Goal: Transaction & Acquisition: Purchase product/service

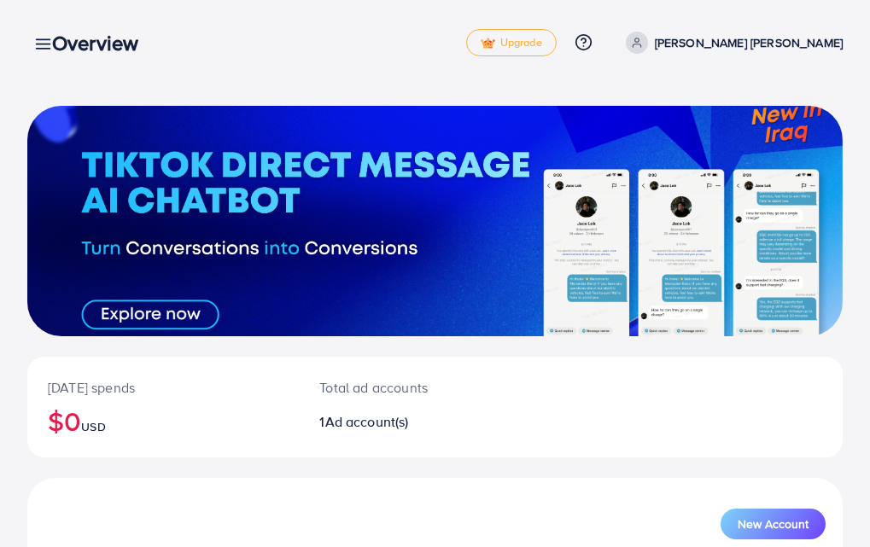
click at [37, 41] on icon at bounding box center [43, 44] width 18 height 18
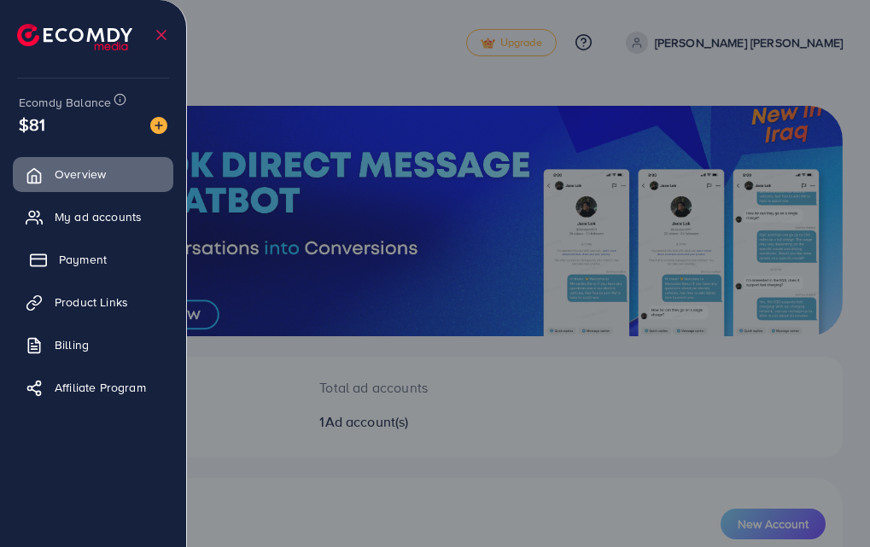
click at [91, 260] on span "Payment" at bounding box center [83, 259] width 48 height 17
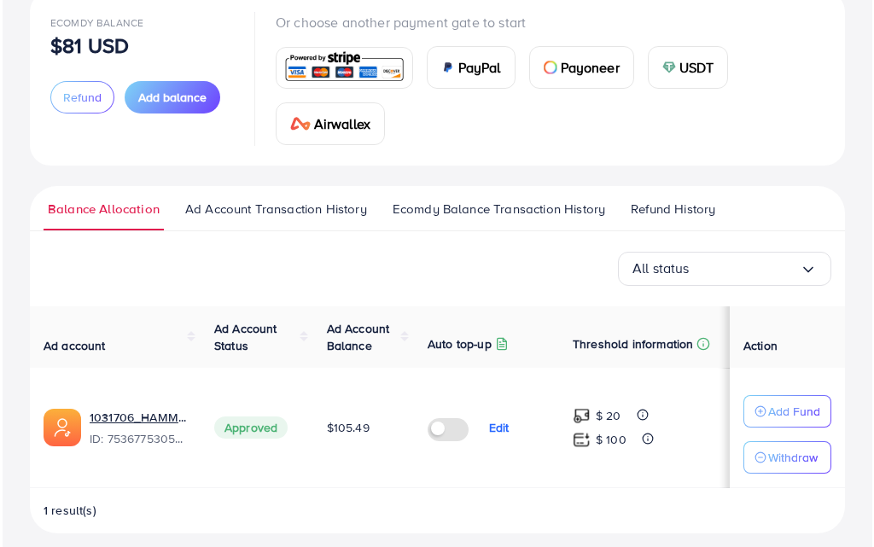
scroll to position [128, 0]
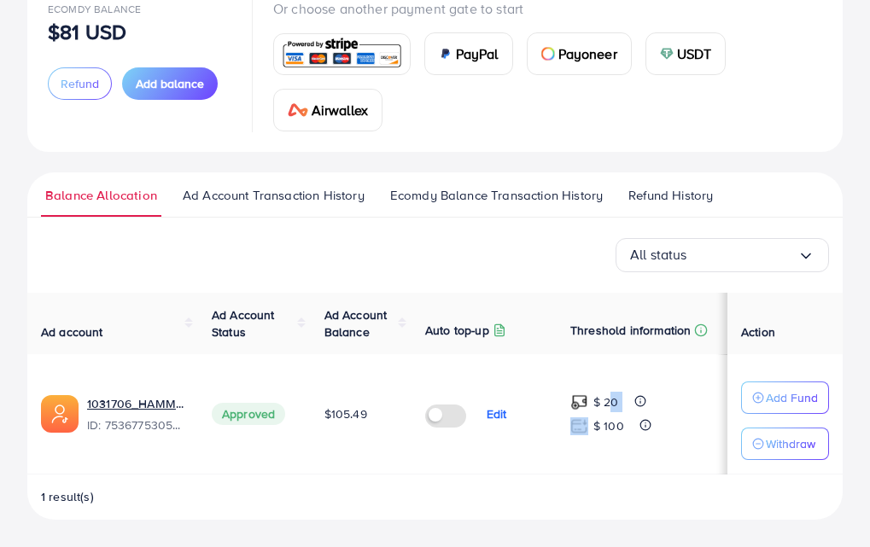
drag, startPoint x: 605, startPoint y: 400, endPoint x: 669, endPoint y: 399, distance: 64.0
click at [669, 399] on div "$ 20" at bounding box center [641, 402] width 143 height 20
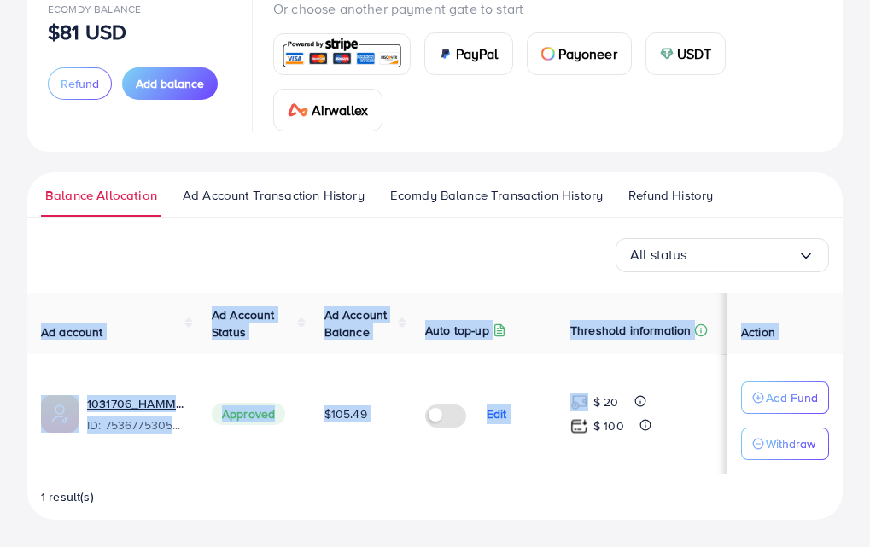
drag, startPoint x: 591, startPoint y: 401, endPoint x: 716, endPoint y: 401, distance: 125.5
click at [716, 401] on tr "1031706_HAMMAD AGENCY_1754792673854 ID: 7536775305621553159 Approved $105.49 Ed…" at bounding box center [434, 414] width 815 height 120
click at [688, 403] on div "$ 20" at bounding box center [641, 402] width 143 height 20
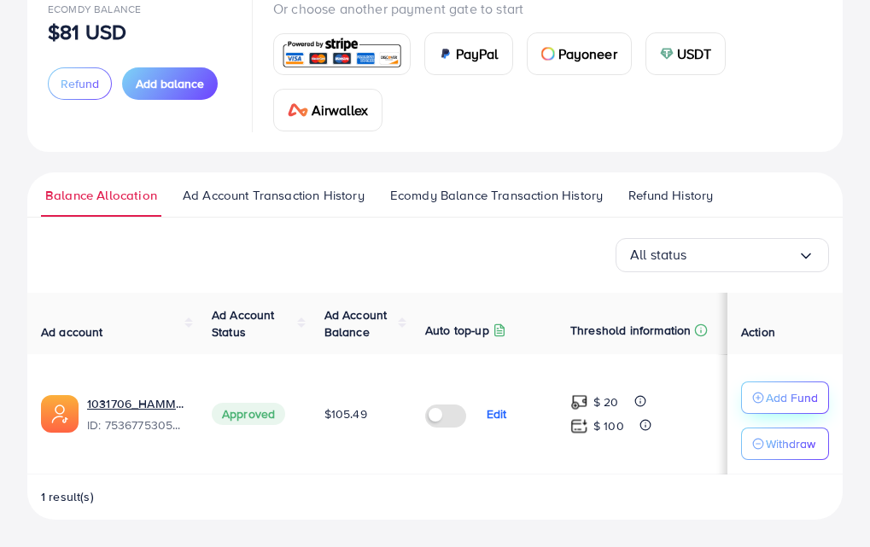
click at [759, 391] on div "Add Fund" at bounding box center [785, 398] width 66 height 20
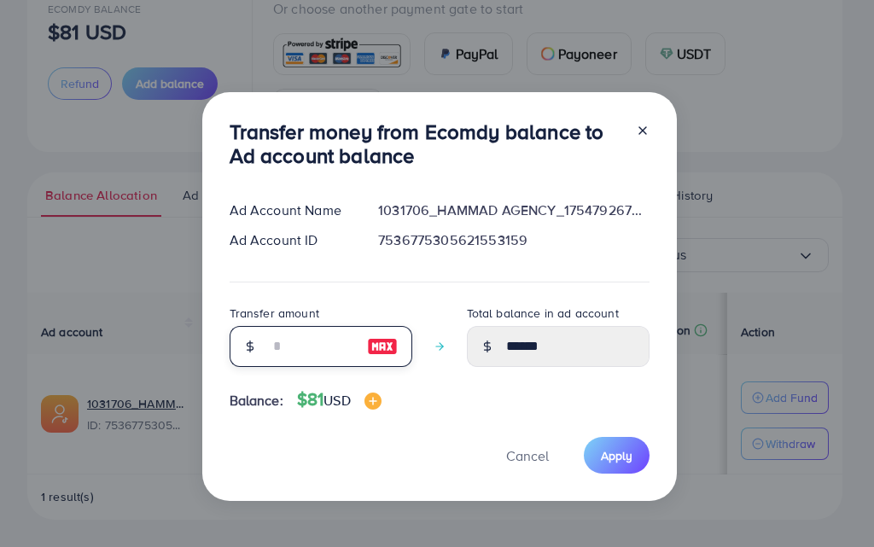
click at [330, 336] on input "number" at bounding box center [311, 346] width 85 height 41
type input "*"
type input "******"
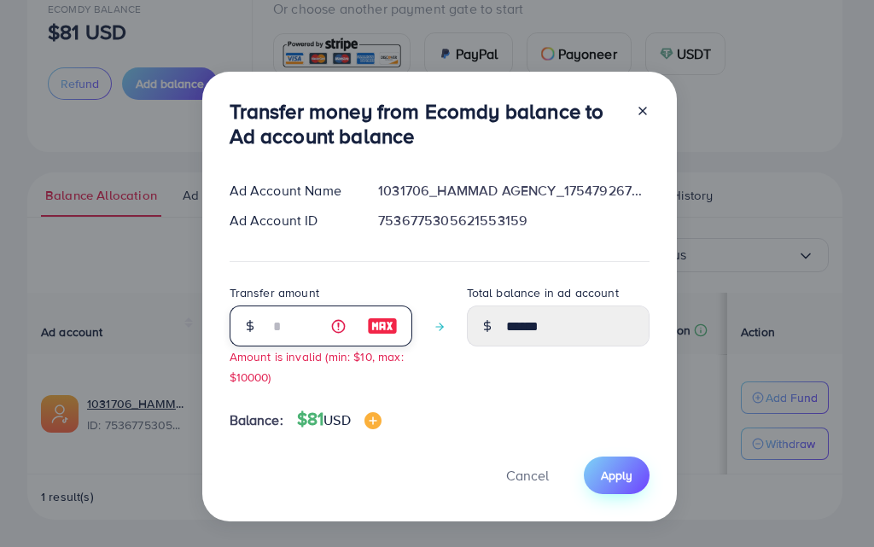
type input "**"
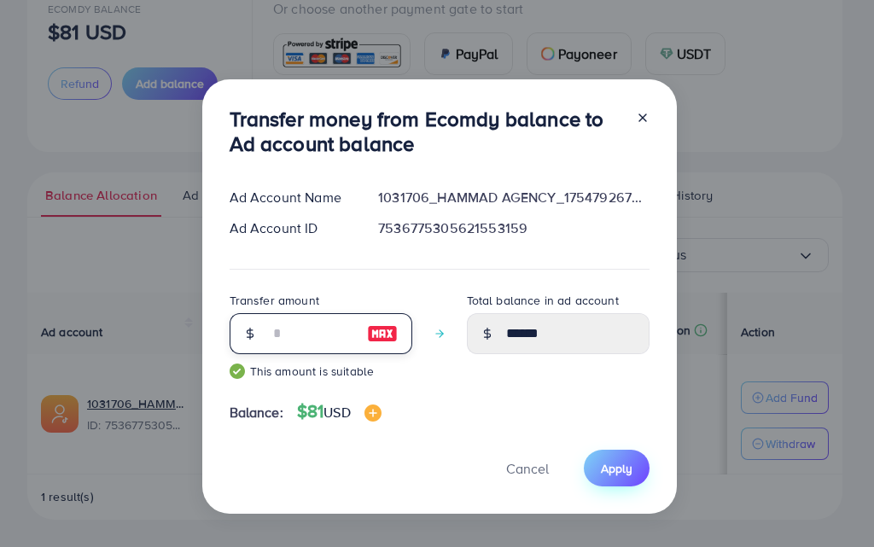
type input "******"
type input "**"
click at [607, 477] on button "Apply" at bounding box center [617, 468] width 66 height 37
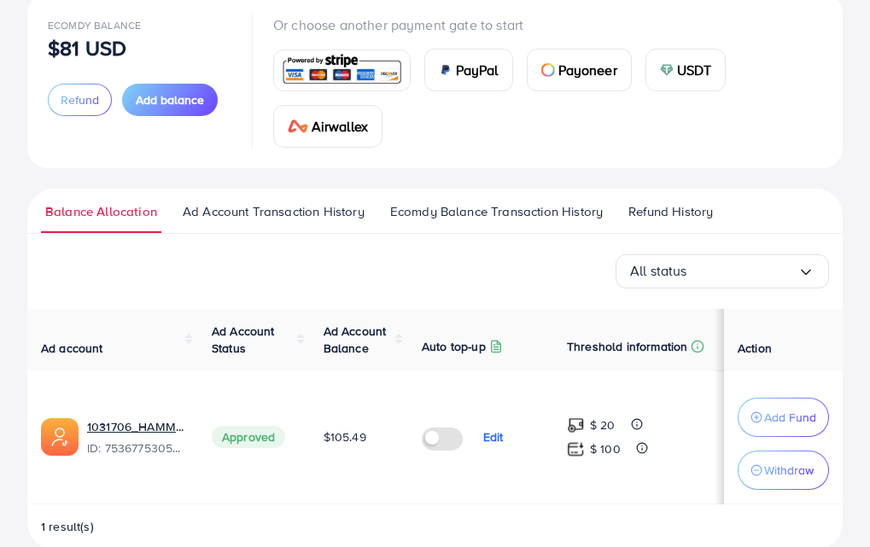
scroll to position [142, 0]
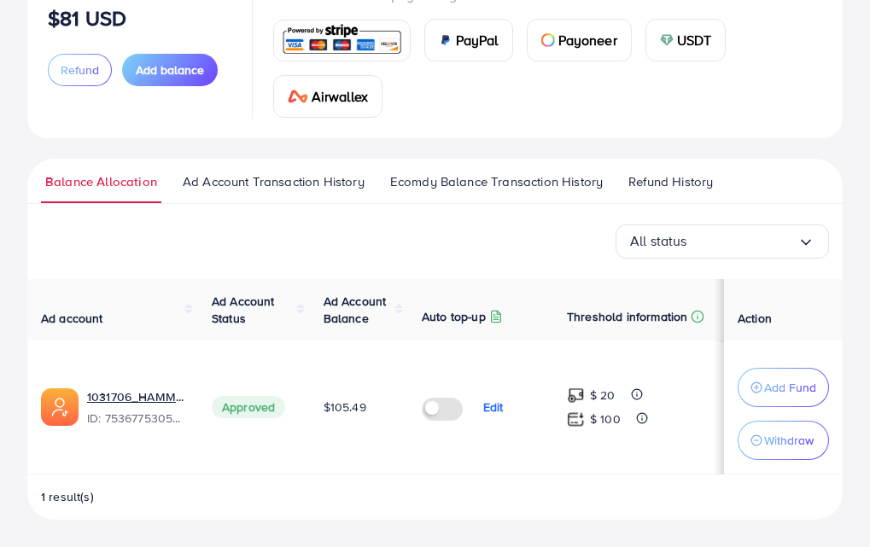
click at [228, 185] on span "Ad Account Transaction History" at bounding box center [274, 181] width 182 height 19
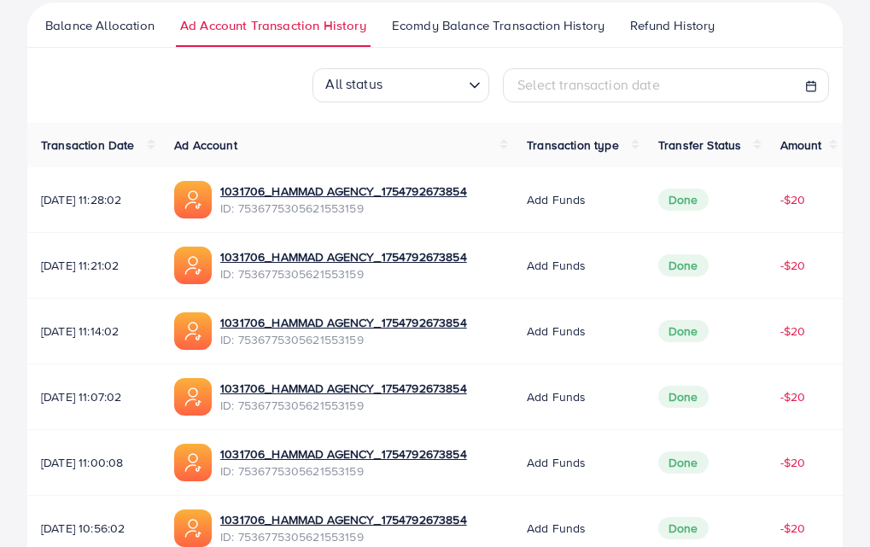
scroll to position [43, 0]
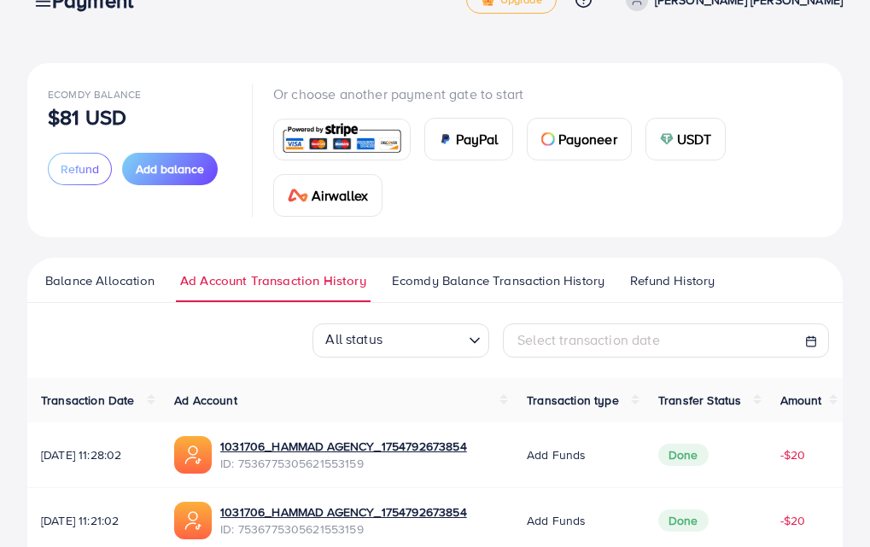
click at [412, 277] on span "Ecomdy Balance Transaction History" at bounding box center [498, 280] width 213 height 19
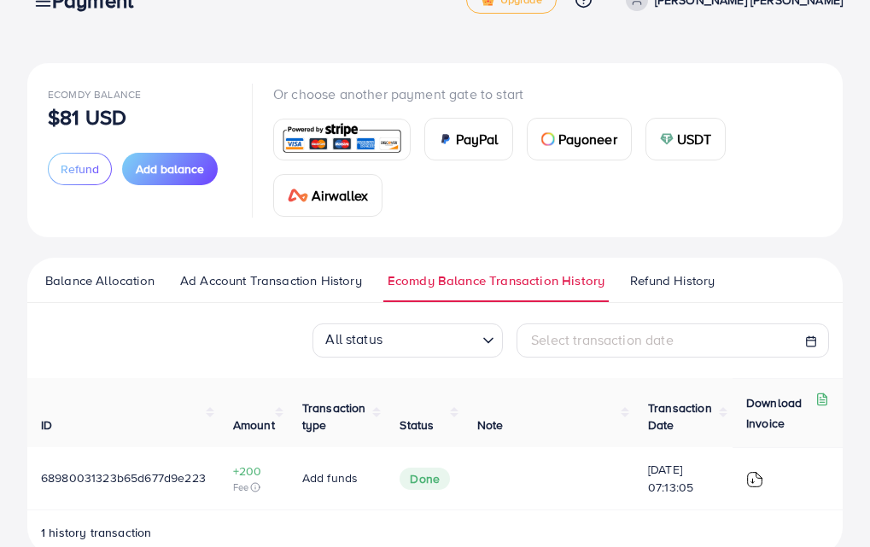
scroll to position [78, 0]
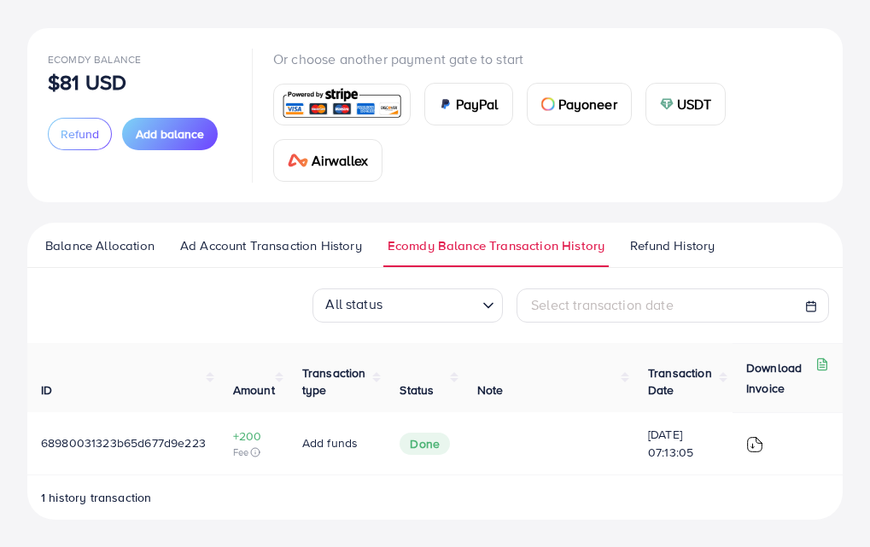
click at [669, 259] on link "Refund History" at bounding box center [672, 251] width 93 height 31
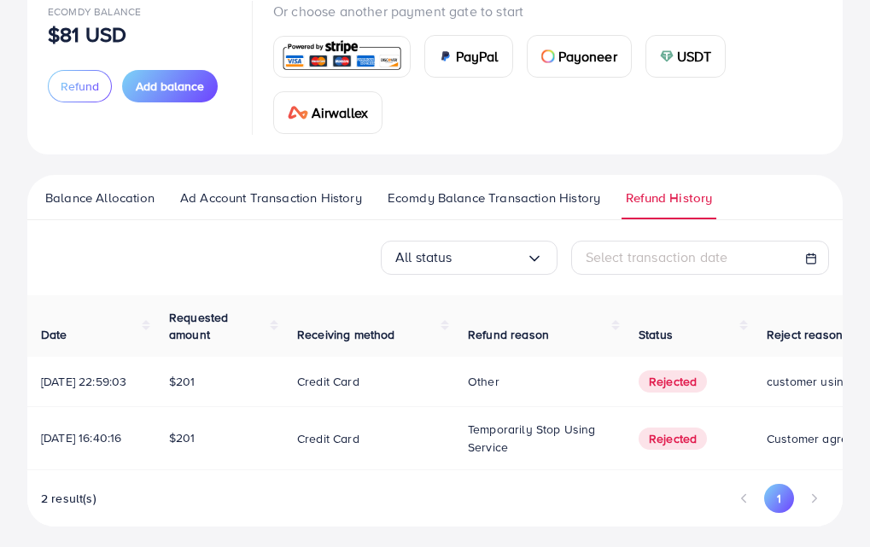
scroll to position [149, 0]
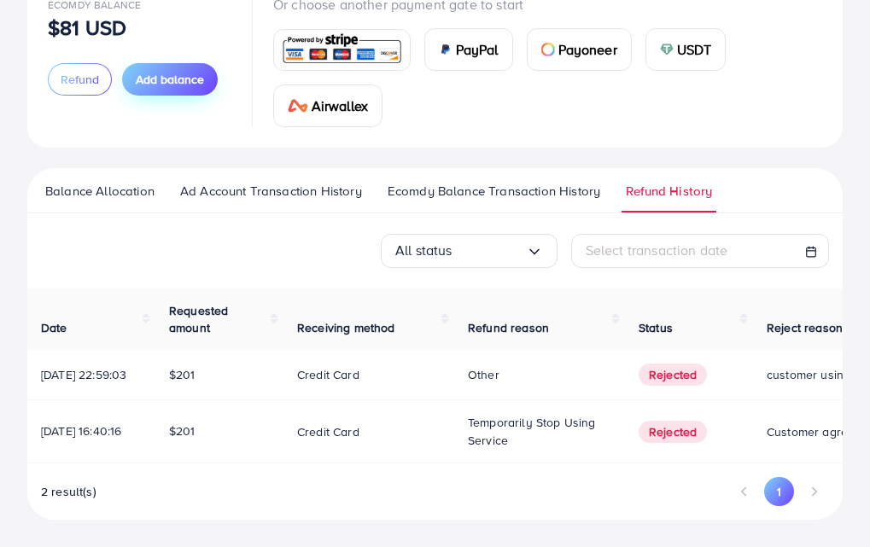
click at [174, 79] on button "Add balance" at bounding box center [170, 79] width 96 height 32
click at [80, 182] on span "Balance Allocation" at bounding box center [99, 191] width 109 height 19
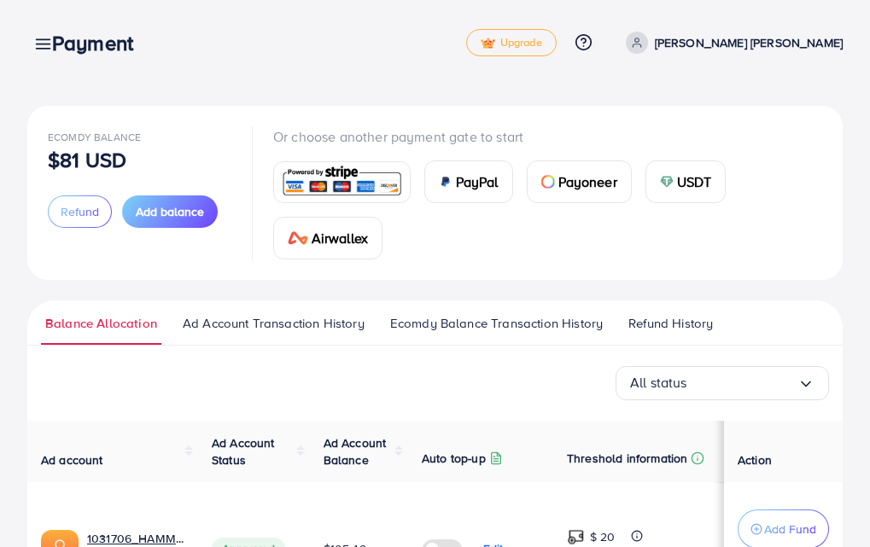
click at [46, 44] on div "Payment" at bounding box center [99, 43] width 122 height 25
click at [37, 42] on icon at bounding box center [43, 44] width 18 height 18
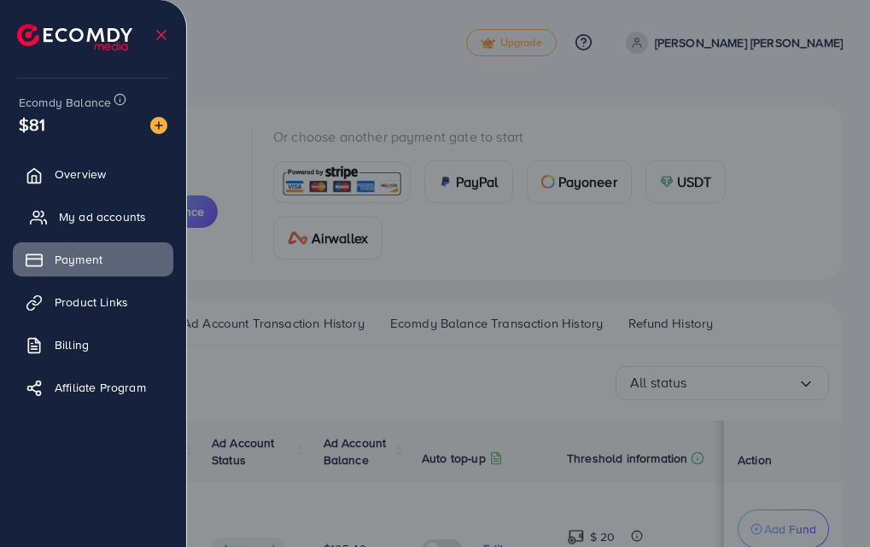
click at [112, 215] on span "My ad accounts" at bounding box center [102, 216] width 87 height 17
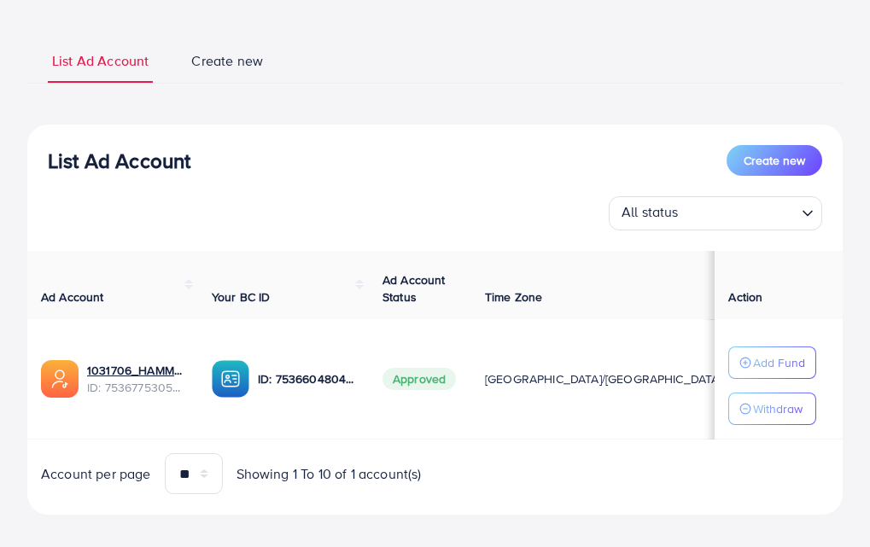
scroll to position [108, 0]
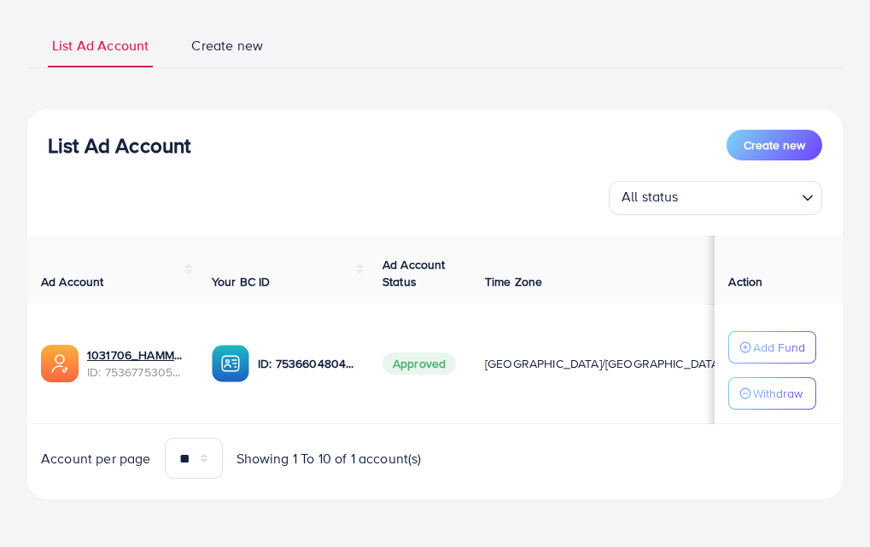
drag, startPoint x: 562, startPoint y: 425, endPoint x: 583, endPoint y: 424, distance: 21.4
click at [583, 424] on div "Ad Account Your BC ID Ad Account Status Time Zone Cost Balance Auto top-up Thre…" at bounding box center [434, 357] width 815 height 243
click at [599, 465] on div "Account per page ** ** ** *** Showing 1 To 10 of 1 account(s)" at bounding box center [435, 458] width 842 height 41
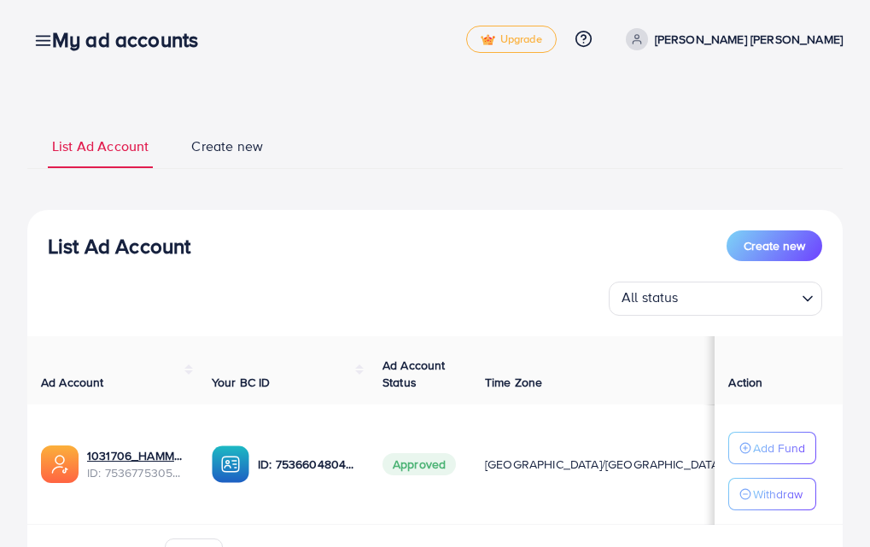
scroll to position [0, 0]
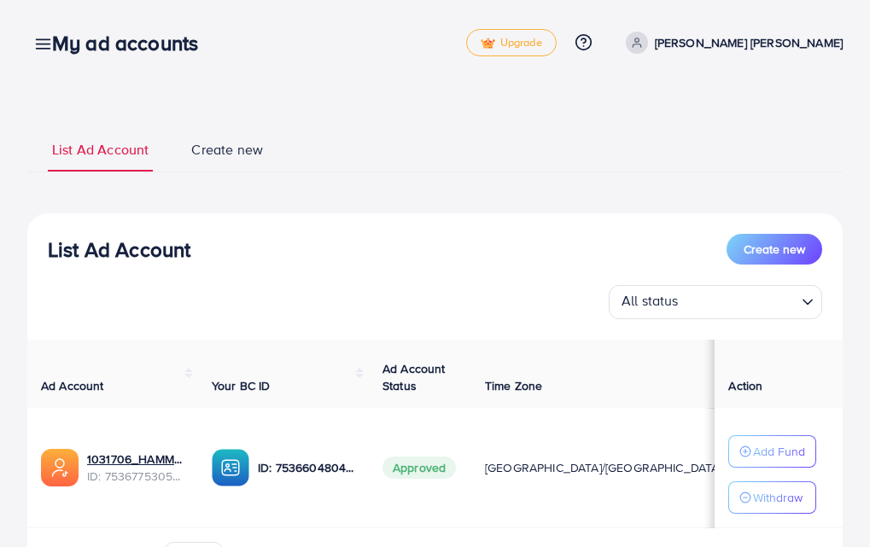
click at [41, 37] on div "My ad accounts" at bounding box center [131, 43] width 187 height 25
click at [30, 44] on link at bounding box center [39, 42] width 25 height 21
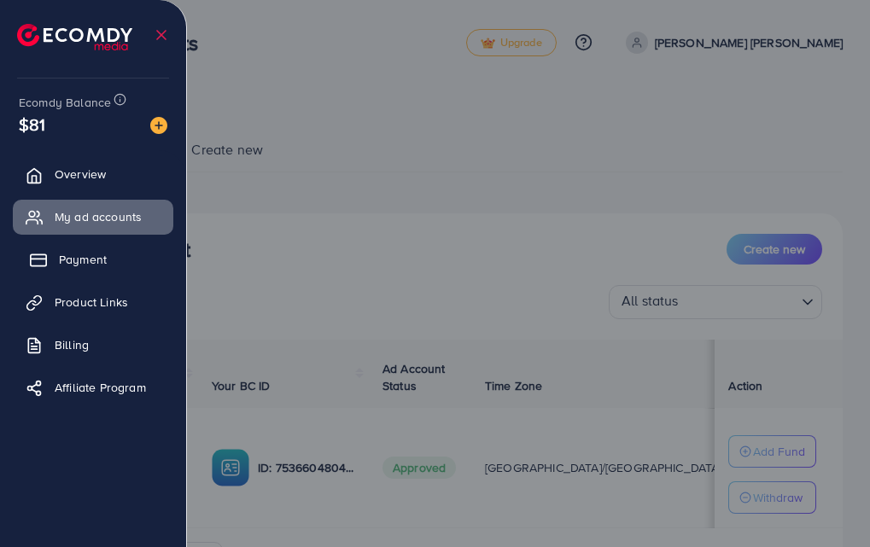
click at [110, 265] on link "Payment" at bounding box center [93, 259] width 160 height 34
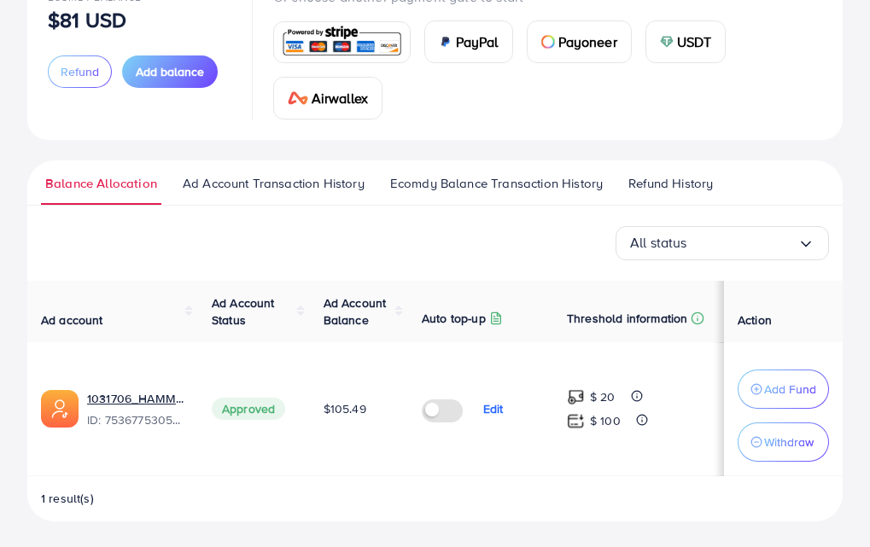
scroll to position [142, 0]
